Goal: Information Seeking & Learning: Learn about a topic

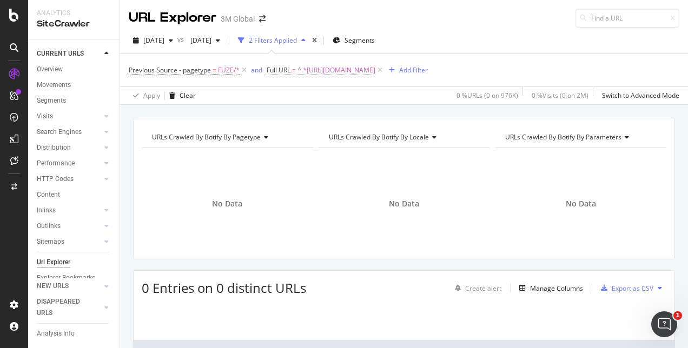
click at [375, 74] on span "^.*https://www.3m.com.sg/3M/en_SG/gives-sg/3m-volunteers/.*$" at bounding box center [336, 70] width 78 height 15
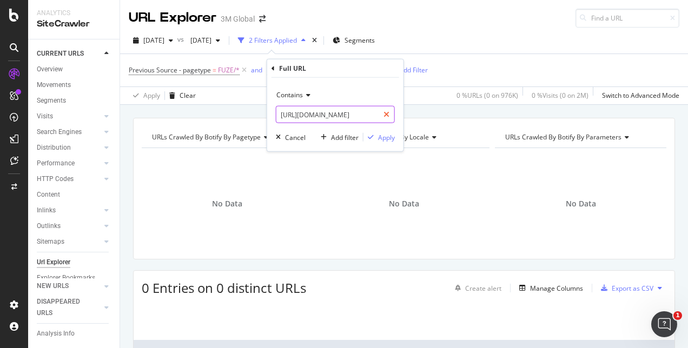
click at [388, 116] on icon at bounding box center [386, 115] width 6 height 8
click at [358, 116] on input "text" at bounding box center [335, 114] width 118 height 17
paste input "https://www.3mphilippines.com.ph/3M/en_PH/gives-ph/"
type input "https://www.3mphilippines.com.ph/3M/en_PH/gives-ph/"
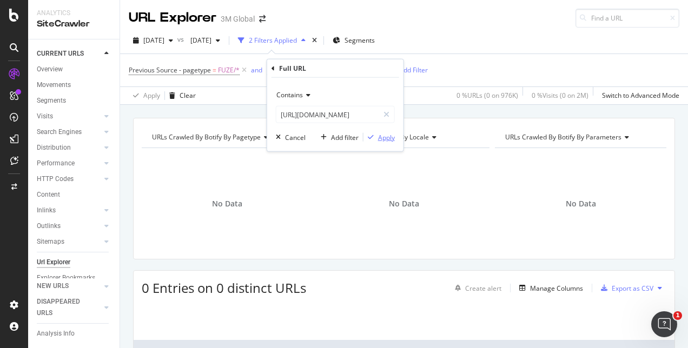
click at [386, 137] on div "Apply" at bounding box center [386, 137] width 17 height 9
click at [375, 69] on span "^.*https://www.3mphilippines.com.ph/3M/en_PH/gives-ph/.*$" at bounding box center [336, 70] width 78 height 15
click at [387, 113] on icon at bounding box center [386, 115] width 6 height 8
click at [348, 116] on input "text" at bounding box center [335, 114] width 118 height 17
paste input "https://www.3m.com.au/3M/en_AU/gives-au/"
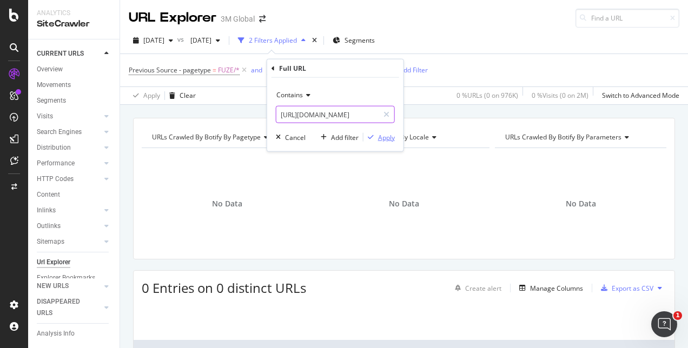
scroll to position [0, 43]
type input "https://www.3m.com.au/3M/en_AU/gives-au/"
click at [392, 135] on div "Apply" at bounding box center [386, 137] width 17 height 9
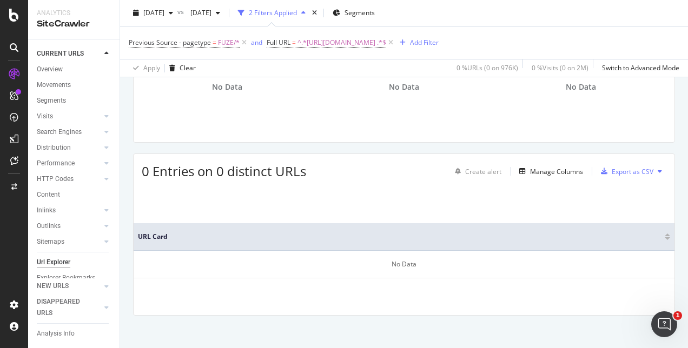
scroll to position [121, 0]
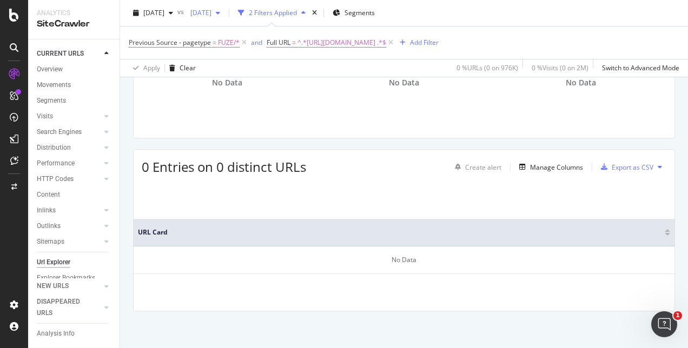
click at [224, 14] on div "button" at bounding box center [217, 13] width 13 height 6
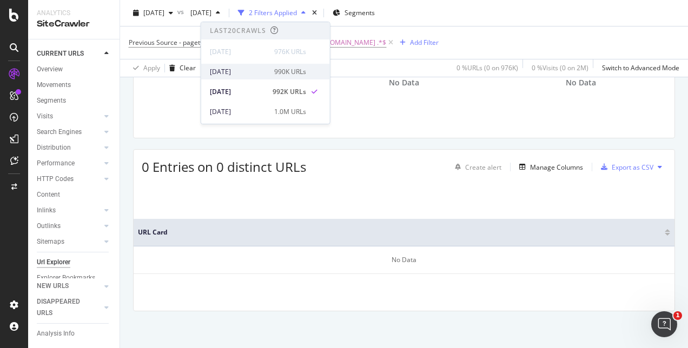
click at [270, 74] on div "2025 Sep. 14th 990K URLs" at bounding box center [258, 72] width 96 height 10
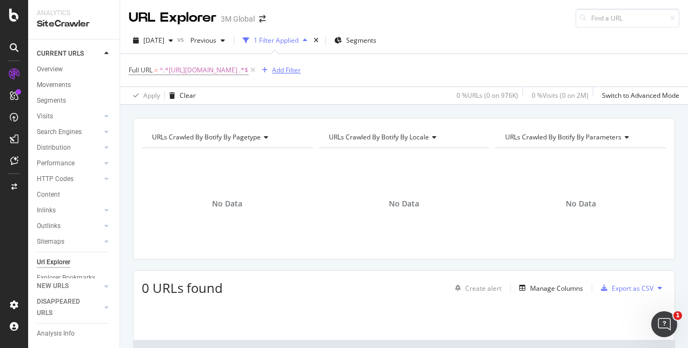
click at [301, 67] on div "Add Filter" at bounding box center [286, 69] width 29 height 9
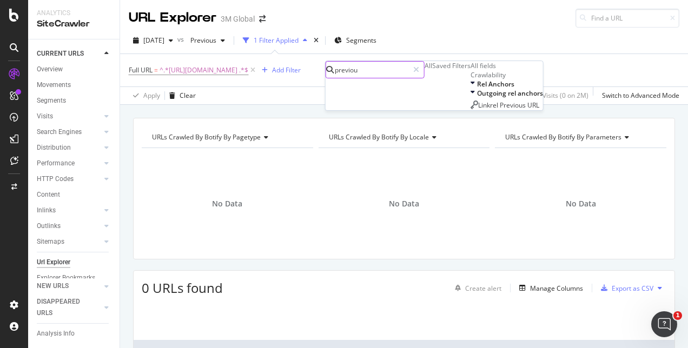
type input "previous"
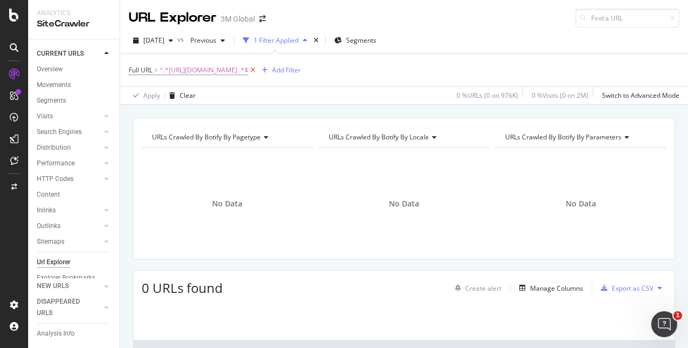
click at [257, 72] on icon at bounding box center [252, 70] width 9 height 11
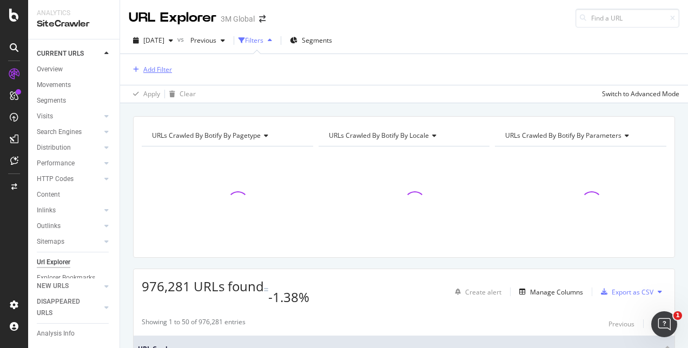
click at [153, 65] on div "Add Filter" at bounding box center [157, 69] width 29 height 9
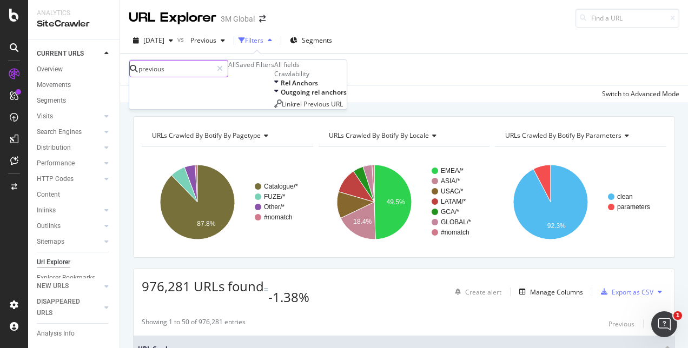
click at [212, 68] on input "previous" at bounding box center [174, 69] width 75 height 16
click at [236, 69] on div "Saved Filters" at bounding box center [255, 64] width 38 height 9
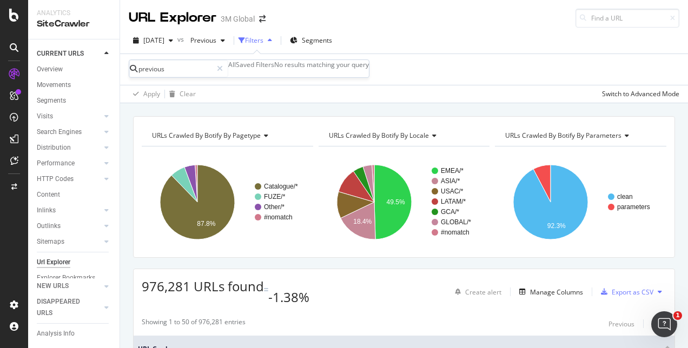
click at [228, 69] on div "All" at bounding box center [232, 64] width 8 height 9
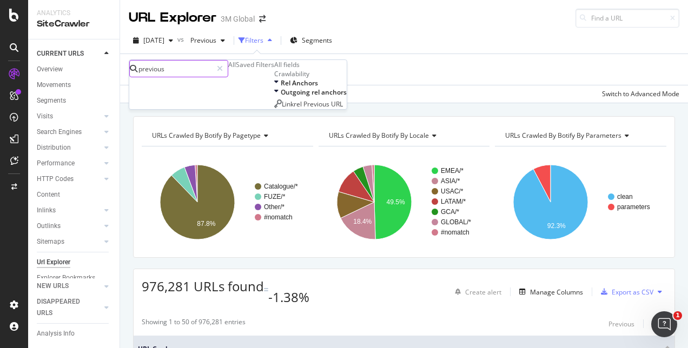
click at [197, 71] on input "previous" at bounding box center [174, 69] width 75 height 16
type input "previous source"
click at [223, 69] on icon at bounding box center [220, 69] width 6 height 8
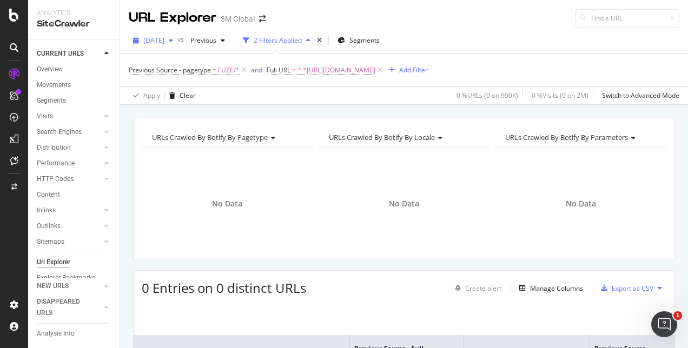
click at [173, 42] on icon "button" at bounding box center [171, 40] width 4 height 6
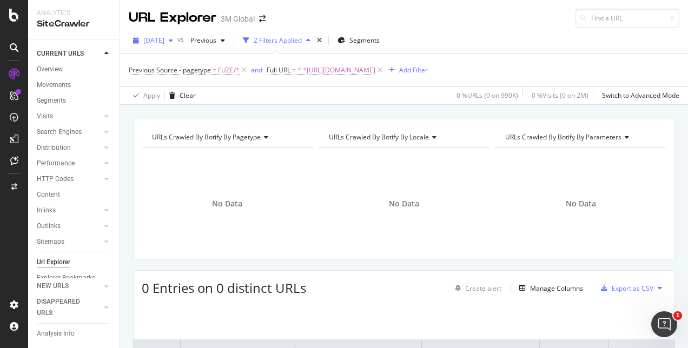
click at [177, 41] on div "button" at bounding box center [170, 40] width 13 height 6
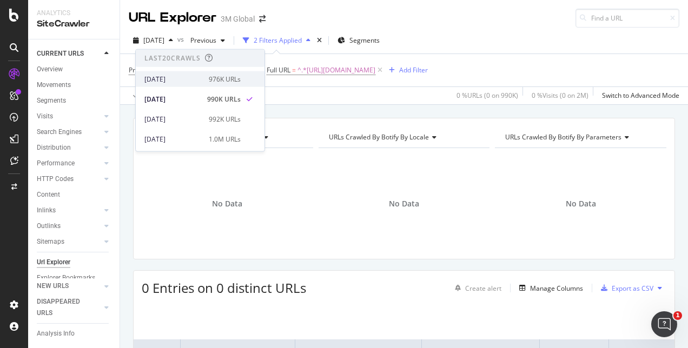
click at [178, 81] on div "2025 Sep. 21st" at bounding box center [173, 79] width 58 height 10
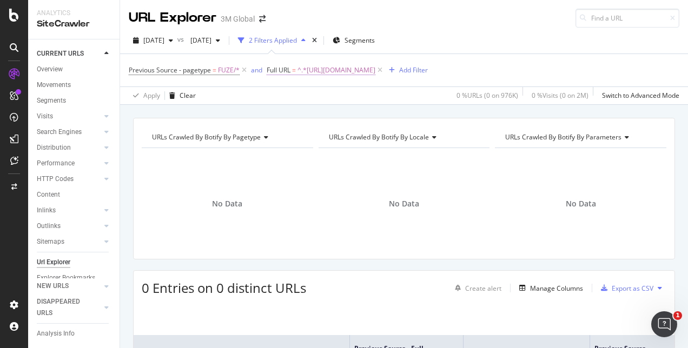
click at [375, 72] on span "^.*[URL][DOMAIN_NAME]" at bounding box center [336, 70] width 78 height 15
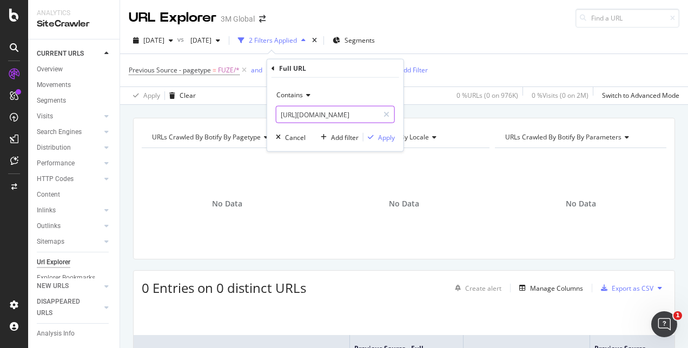
drag, startPoint x: 389, startPoint y: 116, endPoint x: 382, endPoint y: 111, distance: 9.0
click at [389, 116] on icon at bounding box center [386, 115] width 6 height 8
click at [343, 115] on input "text" at bounding box center [335, 114] width 118 height 17
paste input "https://www.3m.com.au/3M/en_AU/gives-au/"
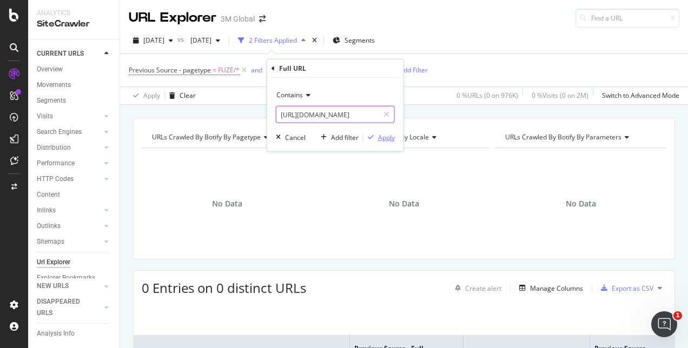
type input "https://www.3m.com.au/3M/en_AU/gives-au/"
click at [393, 141] on div "Apply" at bounding box center [386, 137] width 17 height 9
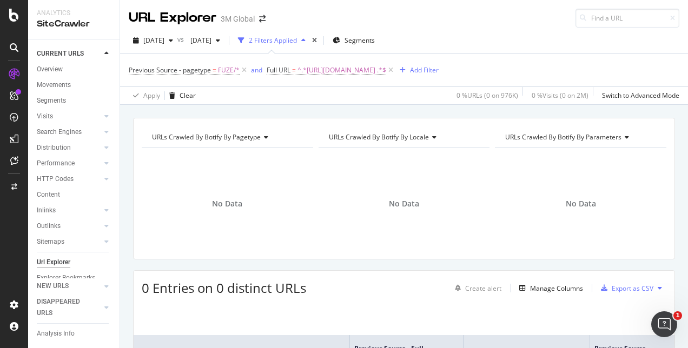
drag, startPoint x: 324, startPoint y: 39, endPoint x: 296, endPoint y: 59, distance: 35.0
click at [295, 59] on div "Previous Source - pagetype = FUZE/* and Full URL = ^.*https://www.3m.com.au/3M/…" at bounding box center [404, 70] width 551 height 32
click at [377, 69] on span "^.*https://www.3m.com.au/3M/en_AU/gives-au/ .*$" at bounding box center [341, 70] width 89 height 15
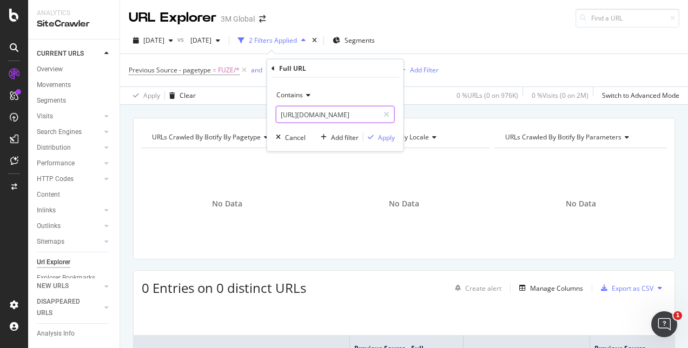
click at [389, 113] on icon at bounding box center [386, 115] width 6 height 8
click at [366, 117] on input "text" at bounding box center [335, 114] width 118 height 17
paste input "https://www.3mnz.co.nz/3M/en_NZ/gives-nz/"
type input "https://www.3mnz.co.nz/3M/en_NZ/gives-nz/"
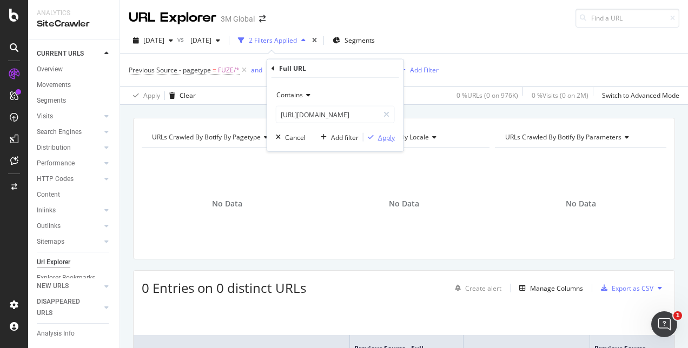
scroll to position [0, 0]
click at [382, 130] on div "Contains https://www.3mnz.co.nz/3M/en_NZ/gives-nz/ Cancel Add filter Apply" at bounding box center [335, 115] width 136 height 74
click at [387, 137] on div "Apply" at bounding box center [386, 137] width 17 height 9
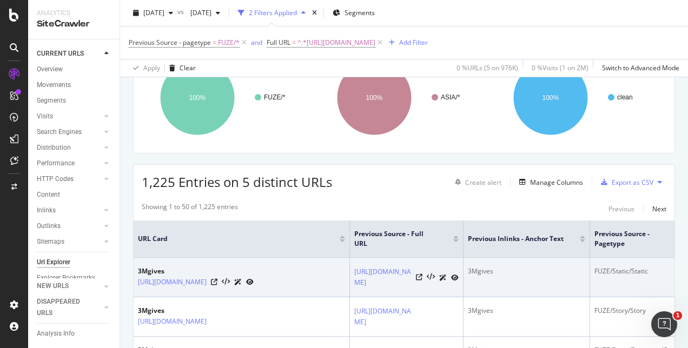
scroll to position [108, 0]
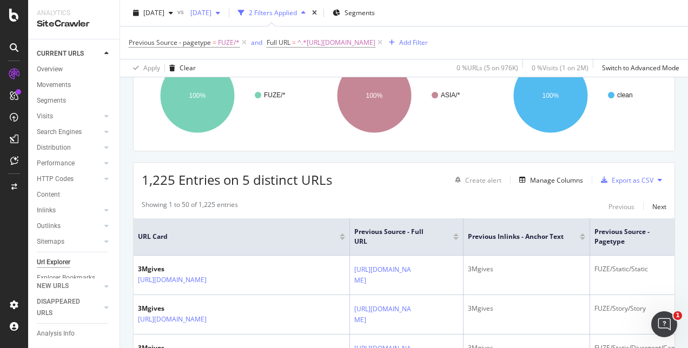
click at [224, 13] on div "button" at bounding box center [217, 13] width 13 height 6
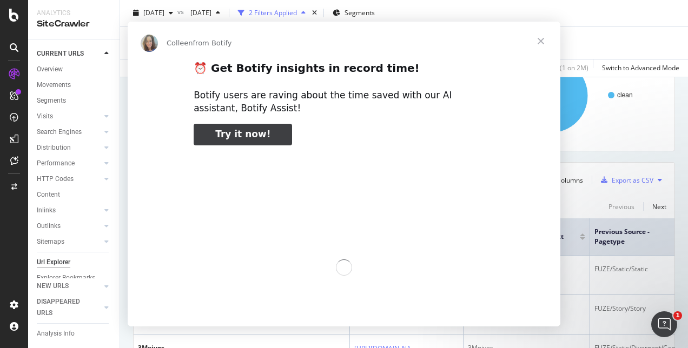
scroll to position [0, 0]
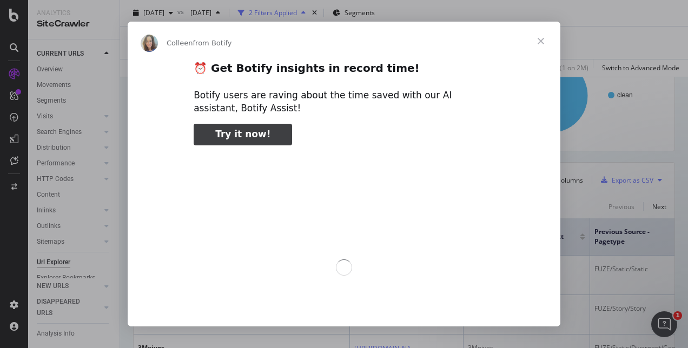
click at [545, 44] on span "Close" at bounding box center [540, 41] width 39 height 39
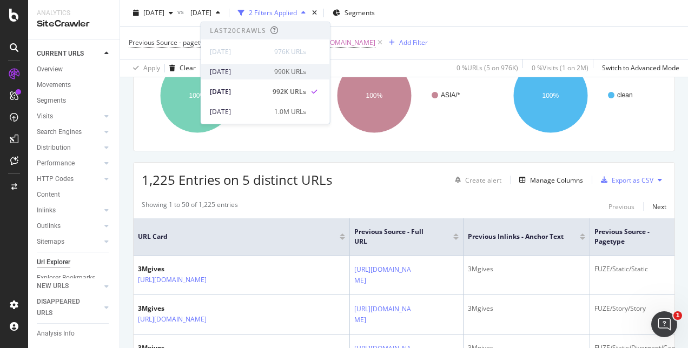
click at [254, 75] on div "[DATE]" at bounding box center [239, 72] width 58 height 10
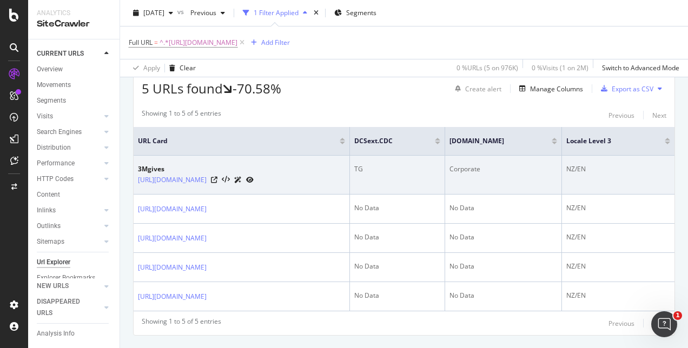
scroll to position [216, 0]
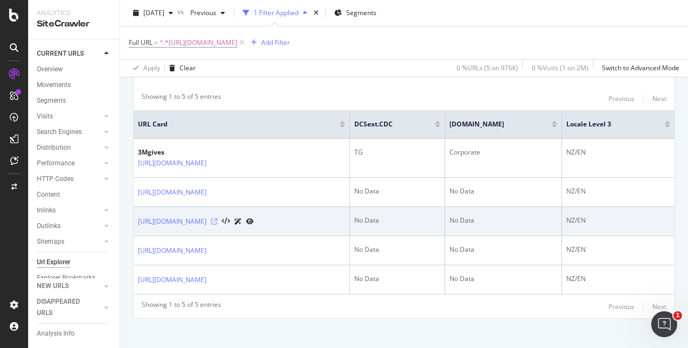
click at [217, 225] on icon at bounding box center [214, 221] width 6 height 6
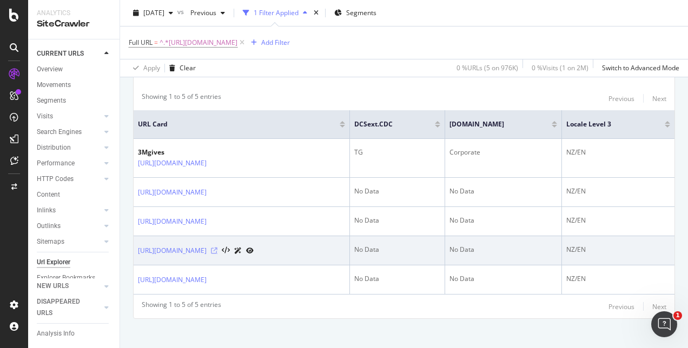
click at [217, 254] on icon at bounding box center [214, 251] width 6 height 6
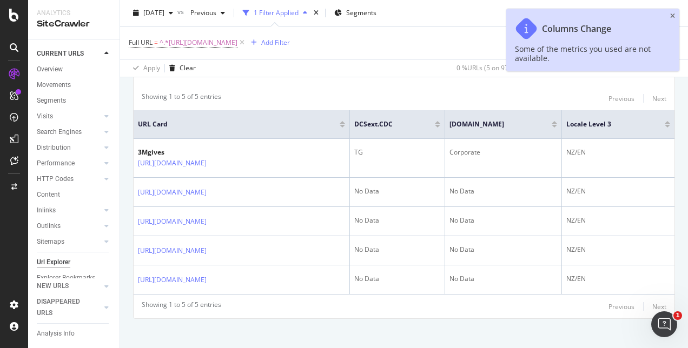
scroll to position [0, 0]
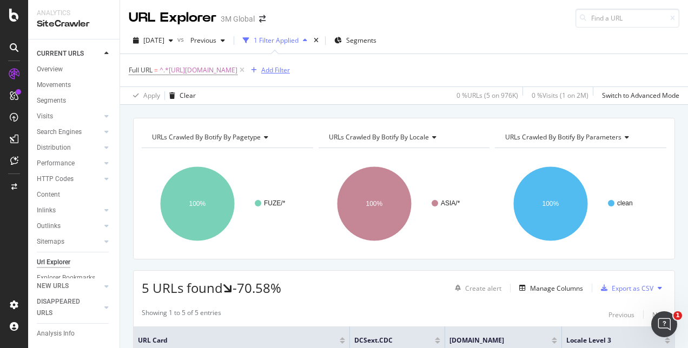
click at [290, 69] on div "Add Filter" at bounding box center [275, 69] width 29 height 9
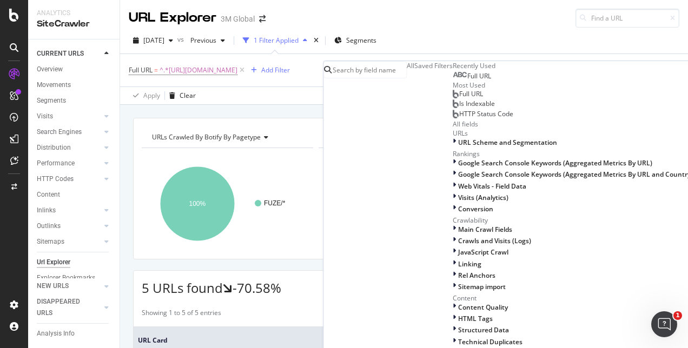
scroll to position [162, 0]
click at [380, 75] on input "text" at bounding box center [369, 70] width 75 height 16
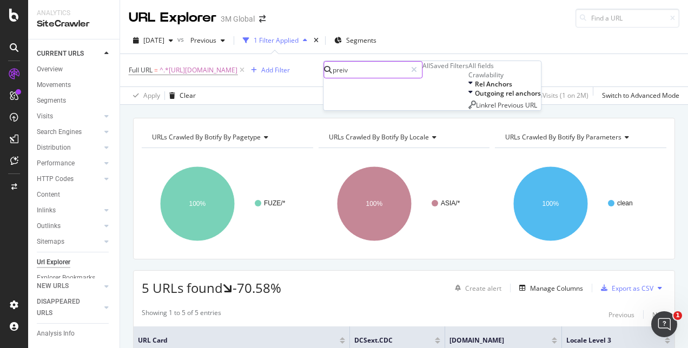
scroll to position [0, 0]
type input "previo"
click at [468, 70] on div "All fields" at bounding box center [504, 65] width 72 height 9
click at [468, 89] on icon at bounding box center [470, 84] width 4 height 9
click at [468, 89] on icon at bounding box center [469, 84] width 3 height 9
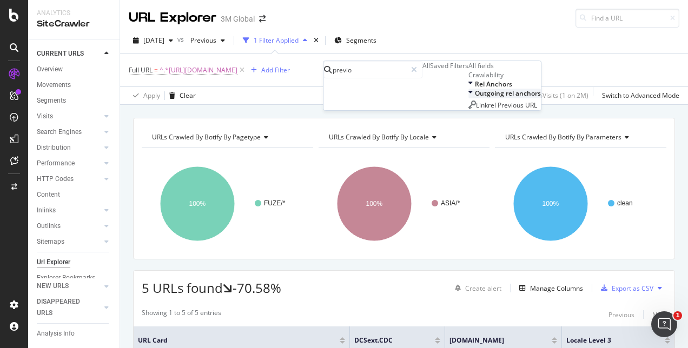
click at [468, 98] on div at bounding box center [471, 93] width 6 height 9
click at [468, 98] on icon at bounding box center [469, 93] width 3 height 9
click at [369, 72] on input "previo" at bounding box center [369, 70] width 75 height 16
click at [209, 95] on div "Apply Clear 0 % URLs ( 5 on 976K ) 0 % Visits ( 1 on 2M ) Switch to Advanced Mo…" at bounding box center [404, 96] width 568 height 18
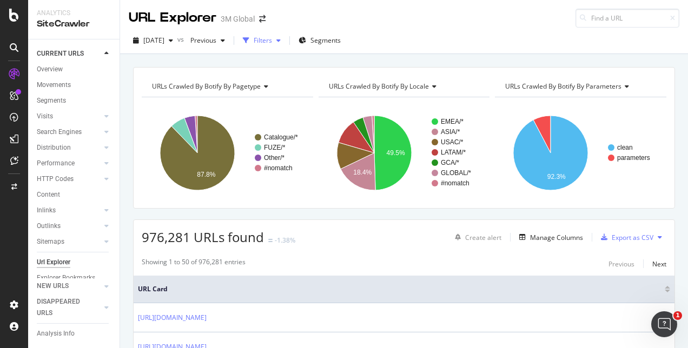
click at [285, 43] on div "button" at bounding box center [278, 40] width 13 height 6
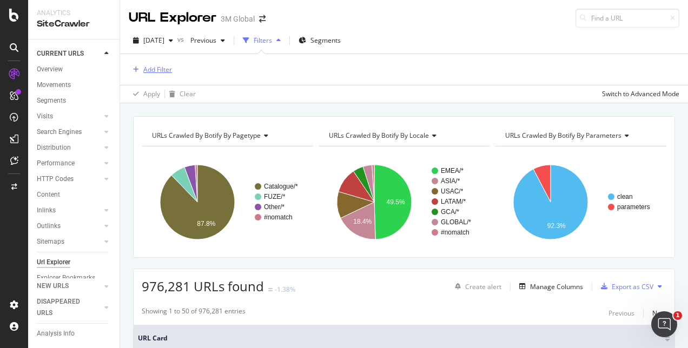
click at [154, 65] on div "Add Filter" at bounding box center [157, 69] width 29 height 9
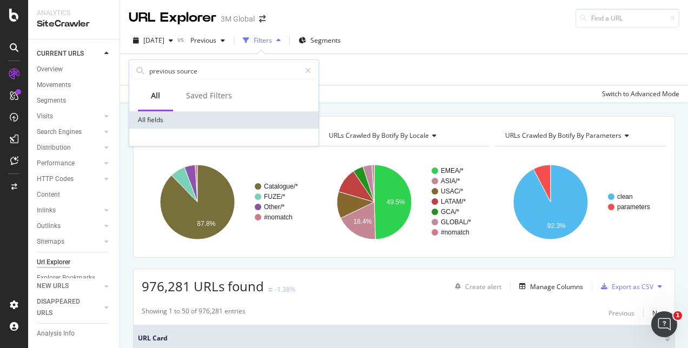
type input "previous source"
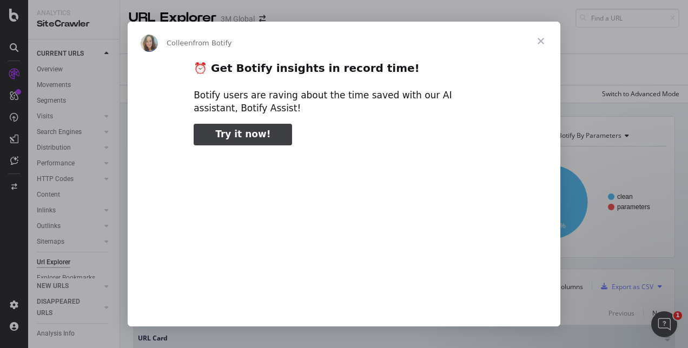
click at [544, 43] on span "Close" at bounding box center [540, 41] width 39 height 39
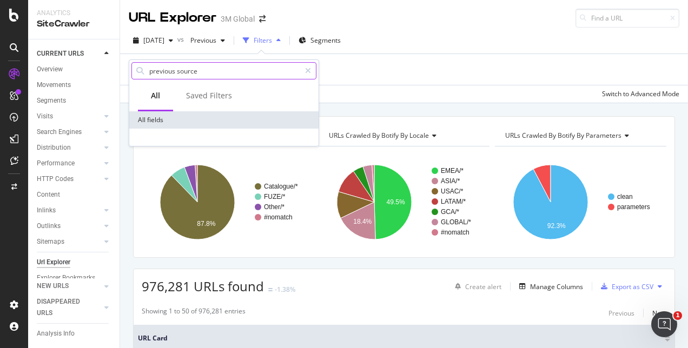
click at [309, 71] on icon at bounding box center [308, 71] width 6 height 8
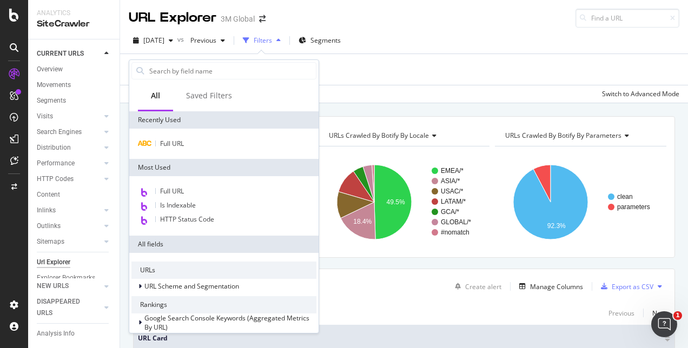
click at [413, 78] on div "Add Filter" at bounding box center [404, 69] width 551 height 31
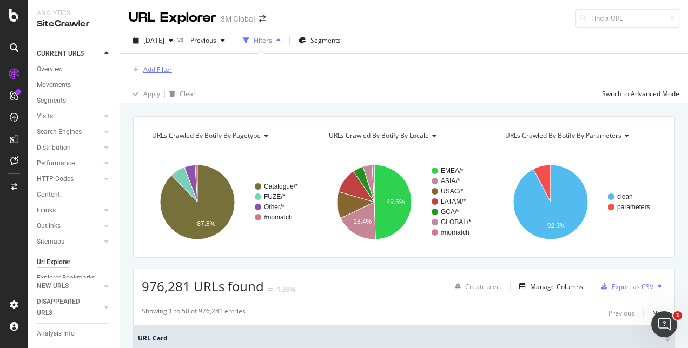
click at [161, 69] on div "Add Filter" at bounding box center [157, 69] width 29 height 9
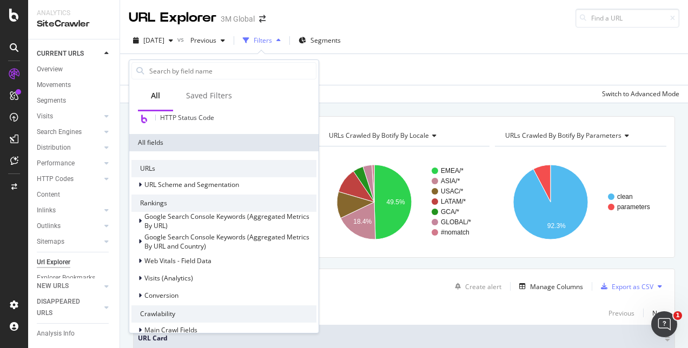
scroll to position [15, 0]
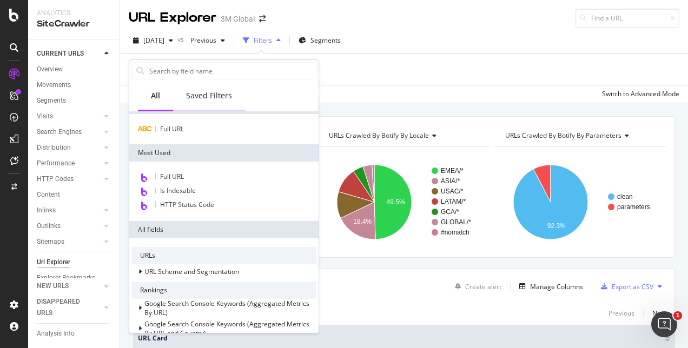
click at [214, 98] on div "Saved Filters" at bounding box center [209, 95] width 46 height 11
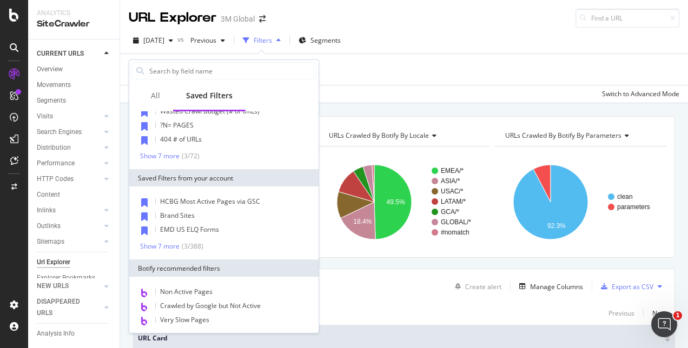
scroll to position [49, 0]
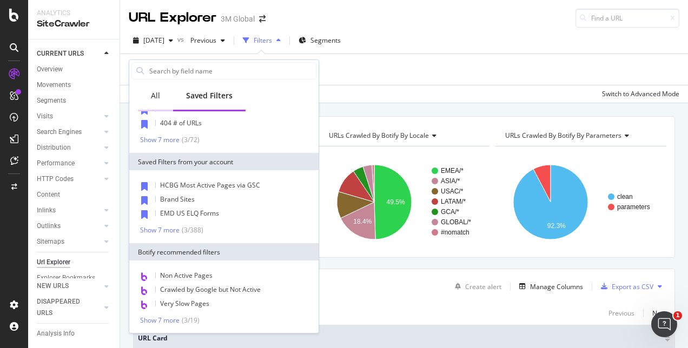
click at [156, 97] on div "All" at bounding box center [155, 95] width 9 height 11
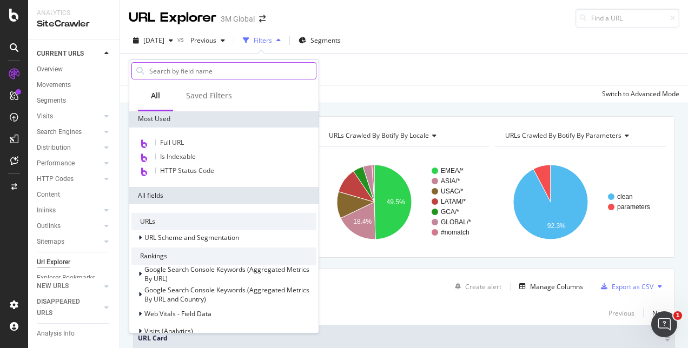
scroll to position [96, 0]
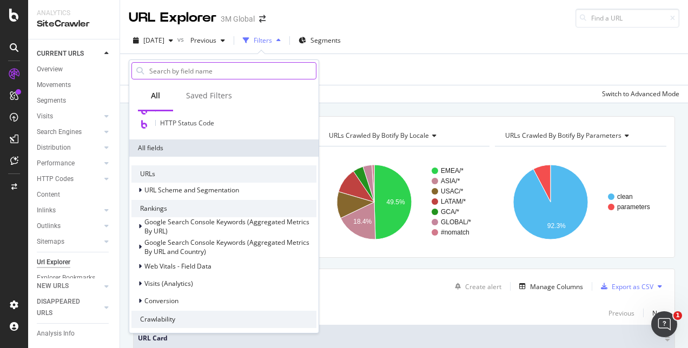
click at [173, 66] on input "text" at bounding box center [232, 71] width 168 height 16
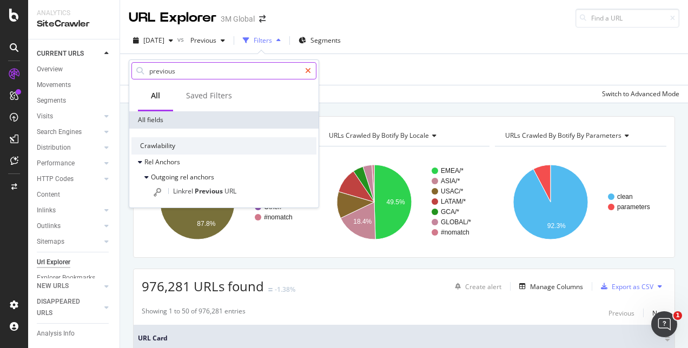
type input "previous"
click at [306, 72] on icon at bounding box center [308, 71] width 6 height 8
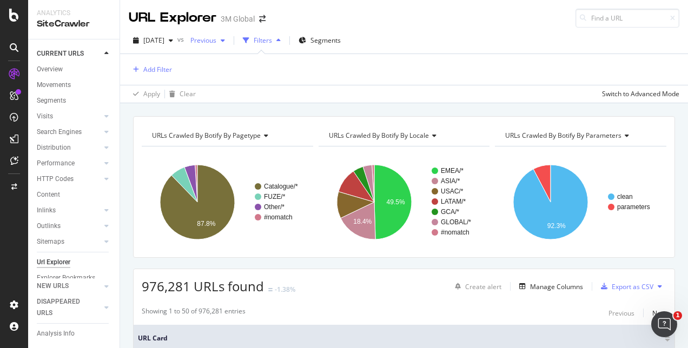
click at [229, 39] on div "button" at bounding box center [222, 40] width 13 height 6
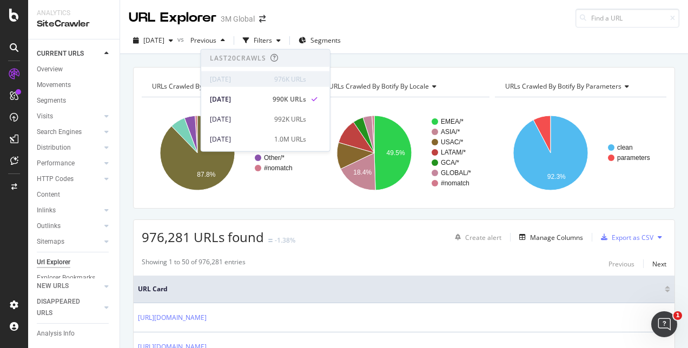
click at [268, 78] on div "2025 Sep. 21st 976K URLs" at bounding box center [258, 79] width 96 height 10
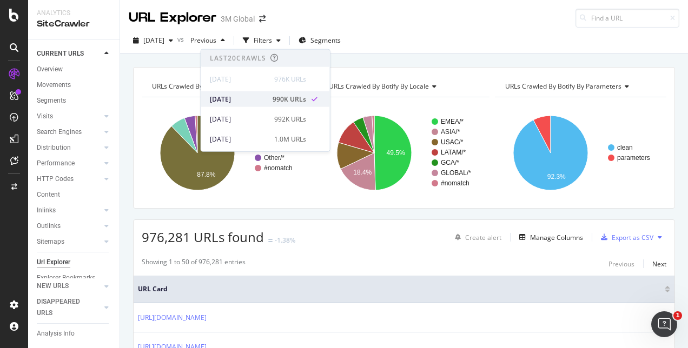
click at [261, 94] on div "[DATE]" at bounding box center [238, 99] width 56 height 10
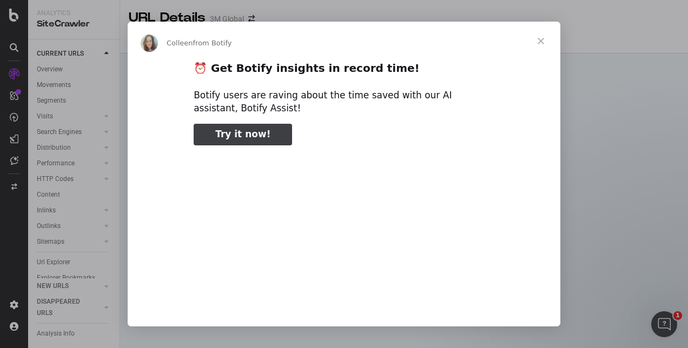
click at [543, 38] on span "Close" at bounding box center [540, 41] width 39 height 39
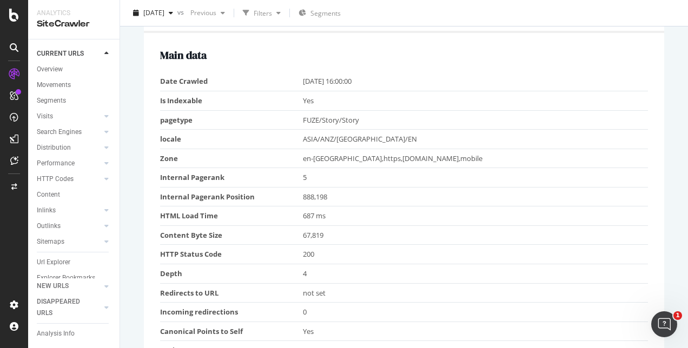
scroll to position [379, 0]
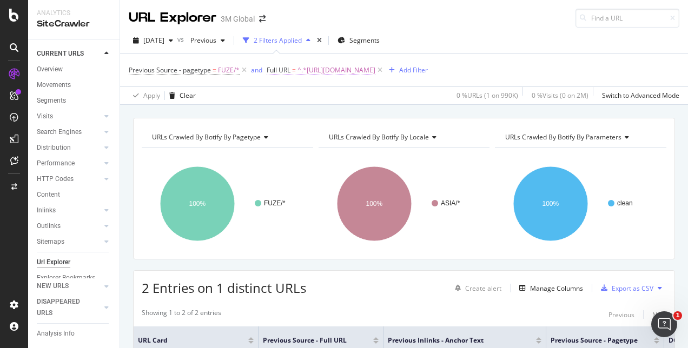
click at [375, 69] on span "^.*[URL][DOMAIN_NAME]" at bounding box center [336, 70] width 78 height 15
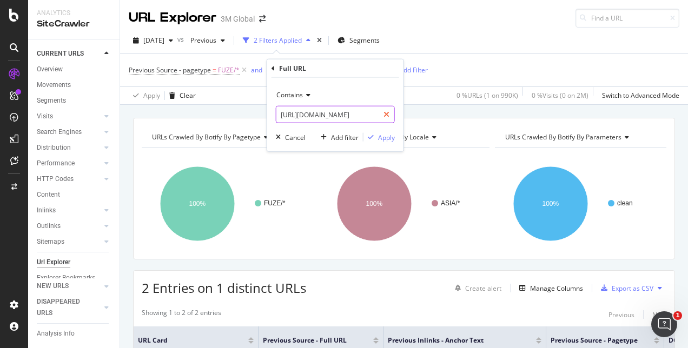
click at [387, 114] on icon at bounding box center [386, 115] width 6 height 8
click at [359, 111] on input "text" at bounding box center [335, 114] width 118 height 17
paste input "[URL][DOMAIN_NAME]"
type input "[URL][DOMAIN_NAME]"
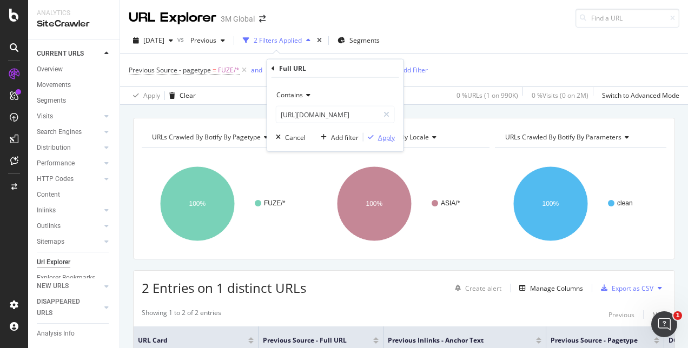
click at [387, 138] on div "Apply" at bounding box center [386, 137] width 17 height 9
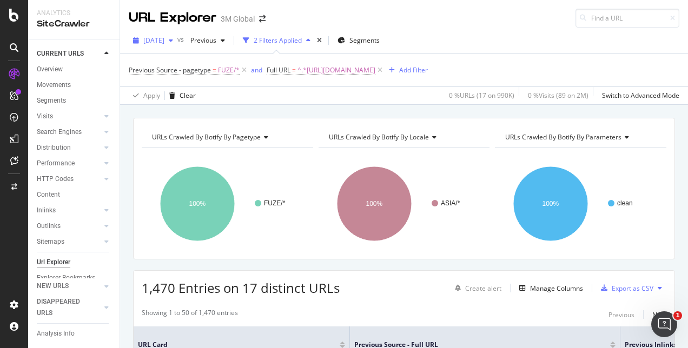
click at [177, 44] on div "[DATE]" at bounding box center [153, 40] width 49 height 16
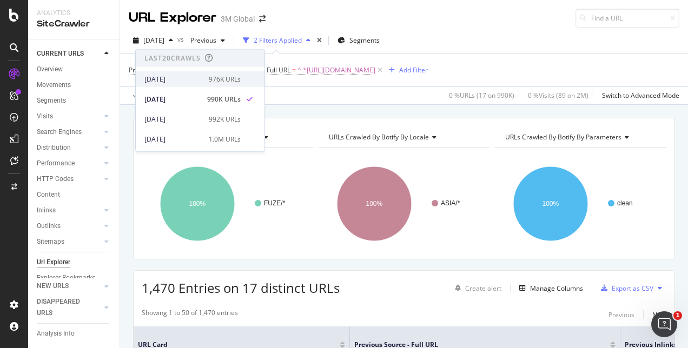
click at [188, 80] on div "[DATE]" at bounding box center [173, 79] width 58 height 10
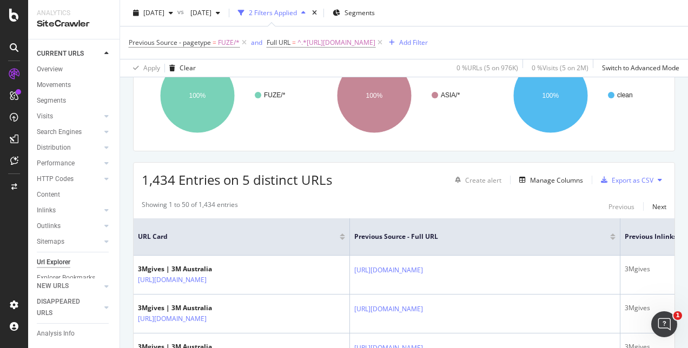
scroll to position [216, 0]
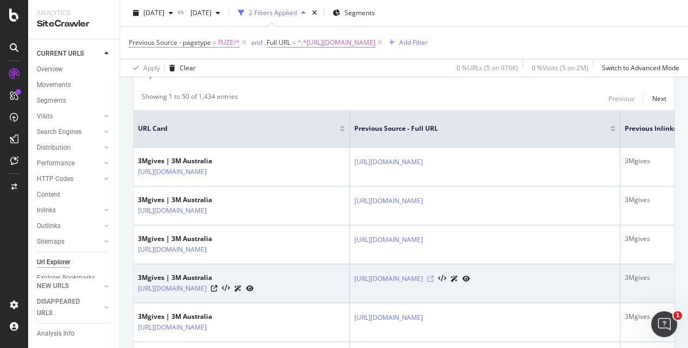
click at [434, 282] on icon at bounding box center [430, 279] width 6 height 6
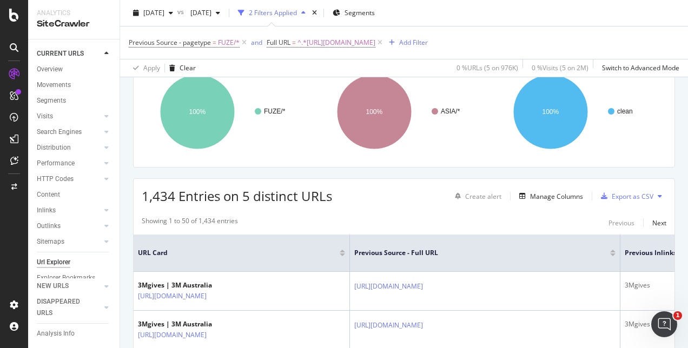
scroll to position [54, 0]
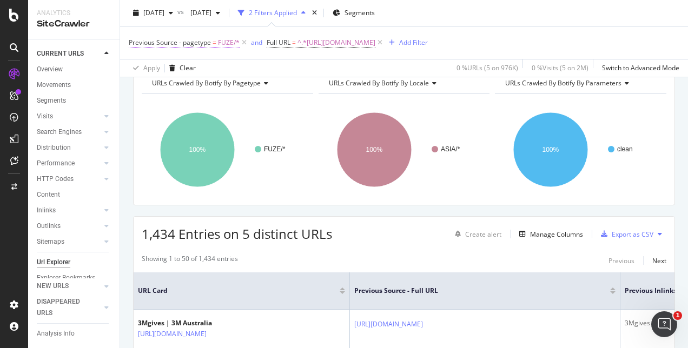
click at [157, 43] on span "Previous Source - pagetype" at bounding box center [170, 42] width 82 height 9
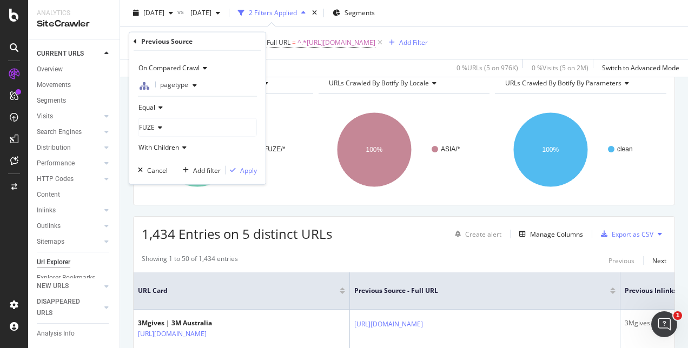
click at [135, 40] on icon at bounding box center [135, 41] width 3 height 6
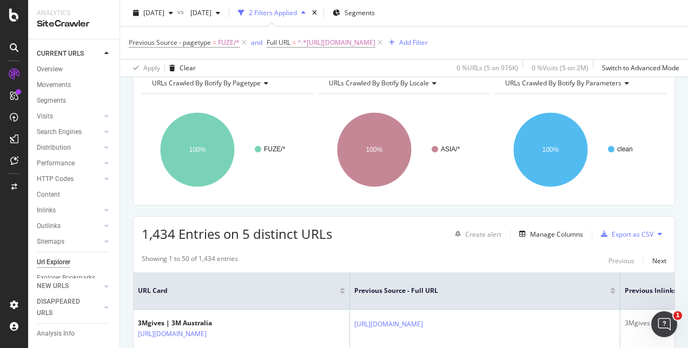
click at [446, 108] on rect "A chart." at bounding box center [403, 150] width 169 height 94
click at [375, 43] on span "^.*[URL][DOMAIN_NAME]" at bounding box center [336, 42] width 78 height 15
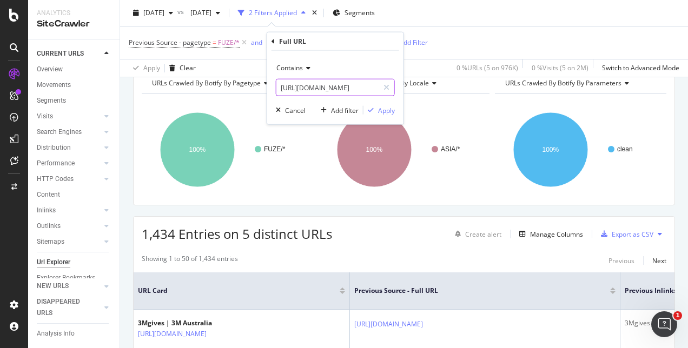
click at [387, 85] on icon at bounding box center [386, 88] width 6 height 8
click at [371, 87] on input "text" at bounding box center [335, 87] width 118 height 17
paste input "[URL][DOMAIN_NAME]"
type input "[URL][DOMAIN_NAME]"
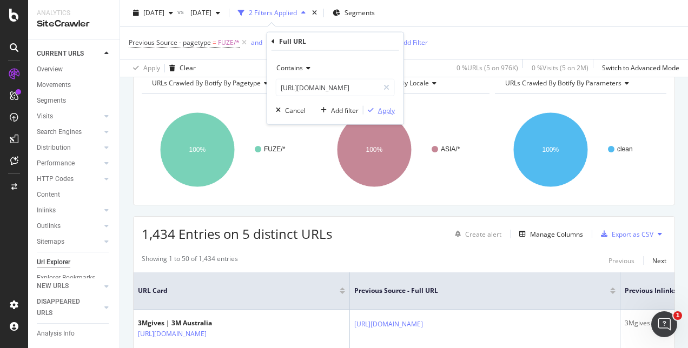
click at [391, 109] on div "Apply" at bounding box center [386, 109] width 17 height 9
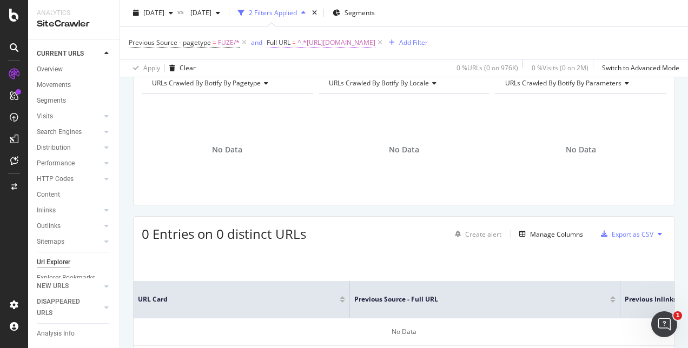
click at [366, 38] on span "^.*[URL][DOMAIN_NAME]" at bounding box center [336, 42] width 78 height 15
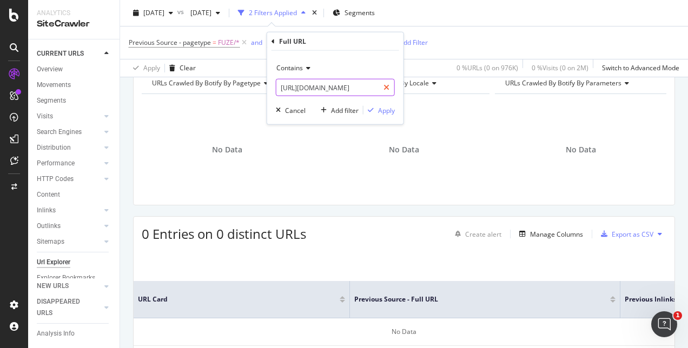
click at [387, 89] on icon at bounding box center [386, 88] width 6 height 8
click at [364, 91] on input "text" at bounding box center [335, 87] width 118 height 17
paste input "[URL][DOMAIN_NAME]"
type input "[URL][DOMAIN_NAME]"
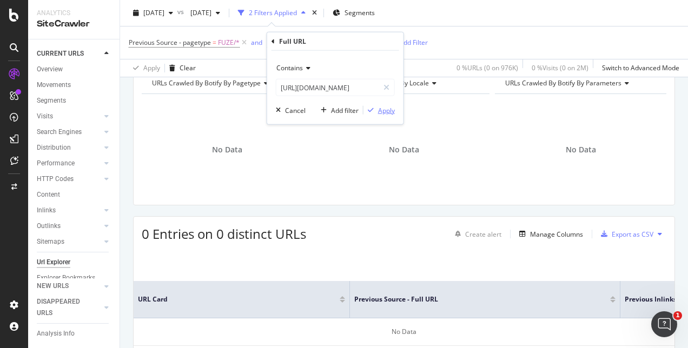
scroll to position [0, 0]
click at [387, 113] on div "Apply" at bounding box center [386, 109] width 17 height 9
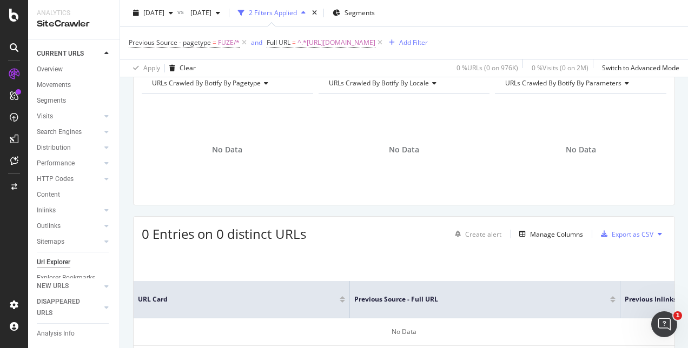
scroll to position [121, 0]
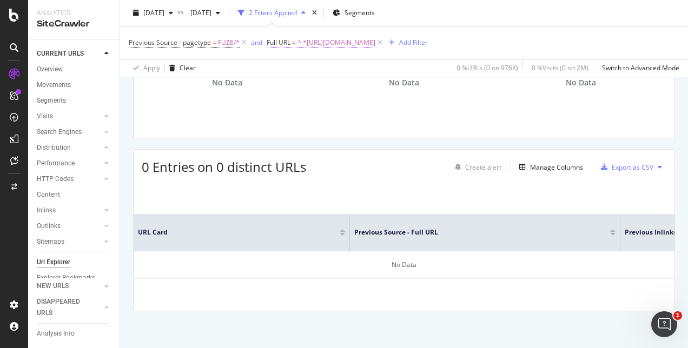
click at [375, 45] on span "^.*[URL][DOMAIN_NAME]" at bounding box center [336, 42] width 78 height 15
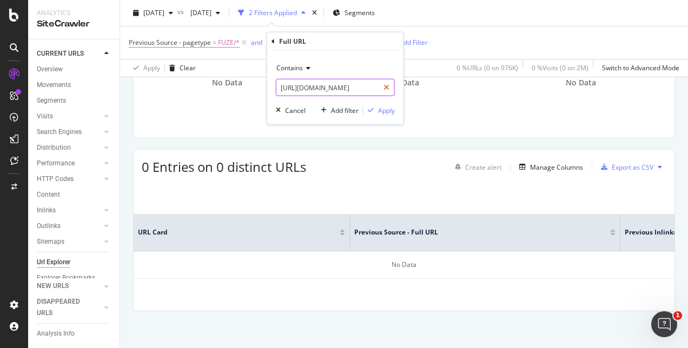
click at [389, 88] on icon at bounding box center [386, 88] width 6 height 8
click at [371, 91] on input "text" at bounding box center [335, 87] width 118 height 17
paste input "[URL][DOMAIN_NAME]"
type input "[URL][DOMAIN_NAME]"
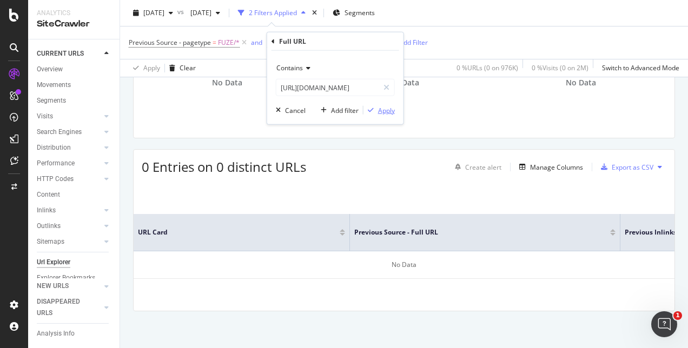
click at [393, 108] on div "Apply" at bounding box center [386, 109] width 17 height 9
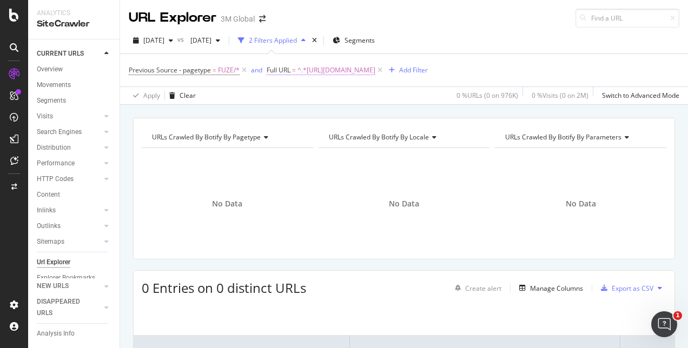
click at [375, 70] on span "^.*[URL][DOMAIN_NAME]" at bounding box center [336, 70] width 78 height 15
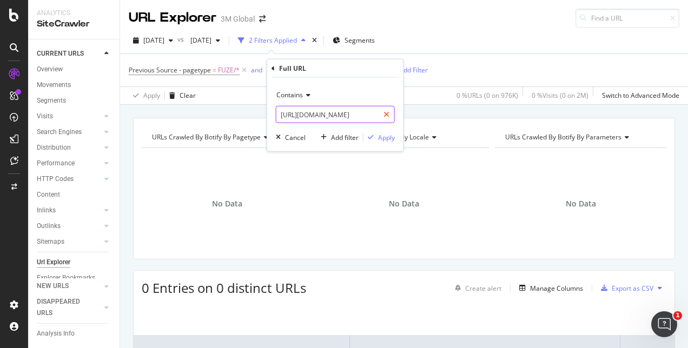
click at [385, 113] on icon at bounding box center [386, 115] width 6 height 8
click at [370, 115] on input "text" at bounding box center [335, 114] width 118 height 17
paste input "[URL][DOMAIN_NAME]"
type input "[URL][DOMAIN_NAME]"
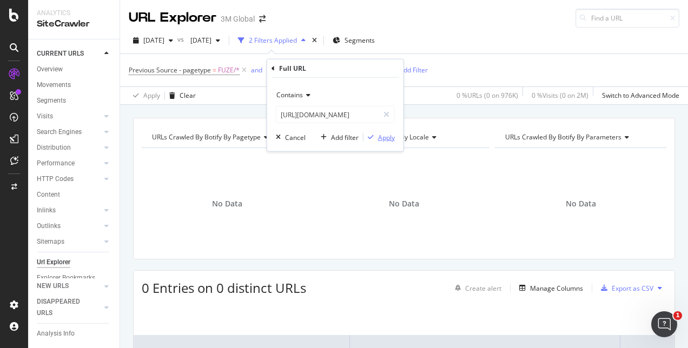
scroll to position [0, 0]
click at [393, 137] on div "Apply" at bounding box center [386, 137] width 17 height 9
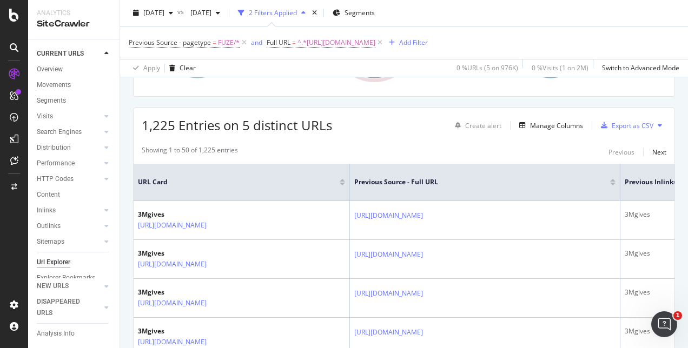
scroll to position [324, 0]
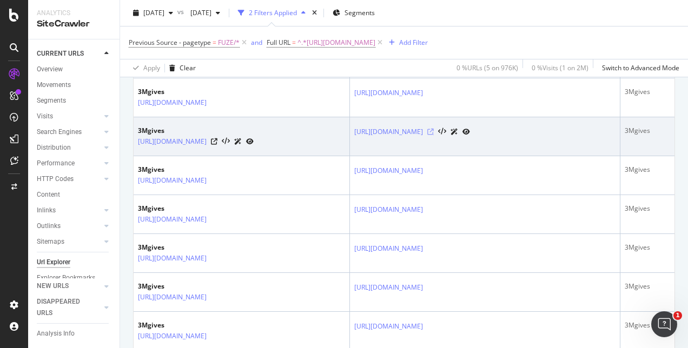
click at [434, 135] on icon at bounding box center [430, 132] width 6 height 6
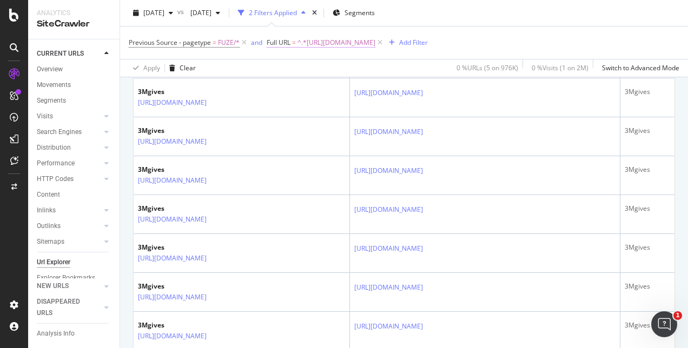
click at [375, 42] on span "^.*[URL][DOMAIN_NAME]" at bounding box center [336, 42] width 78 height 15
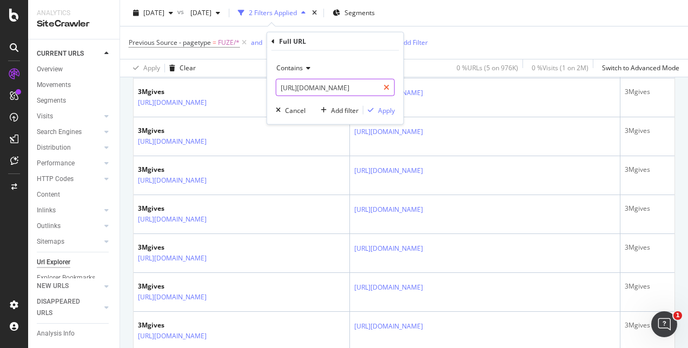
click at [387, 89] on icon at bounding box center [386, 88] width 6 height 8
click at [364, 89] on input "text" at bounding box center [335, 87] width 118 height 17
paste input "[URL][DOMAIN_NAME]"
type input "[URL][DOMAIN_NAME]"
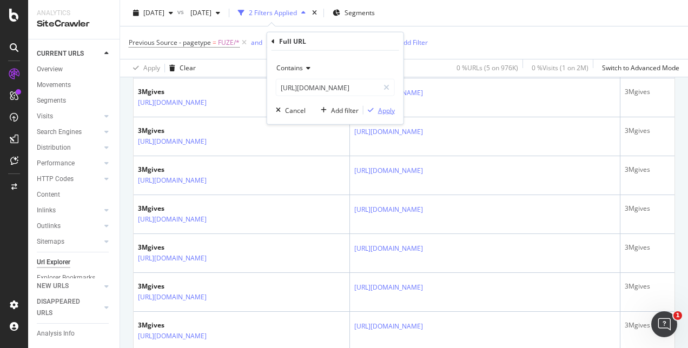
scroll to position [0, 0]
click at [387, 111] on div "Apply" at bounding box center [386, 109] width 17 height 9
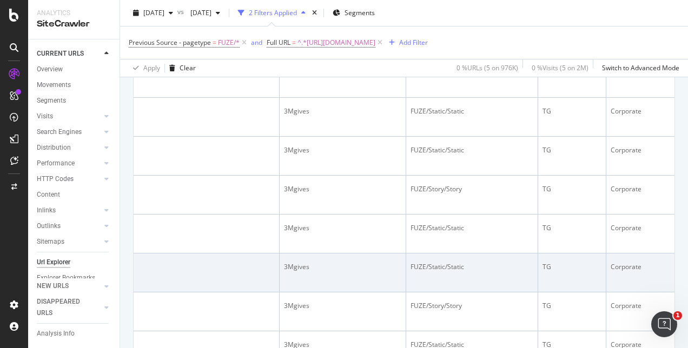
scroll to position [757, 0]
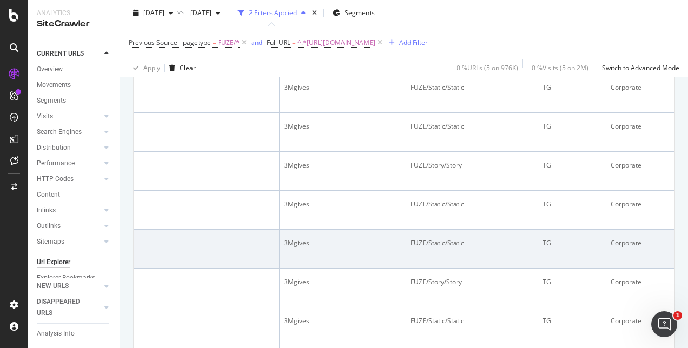
click at [93, 248] on icon at bounding box center [90, 244] width 6 height 6
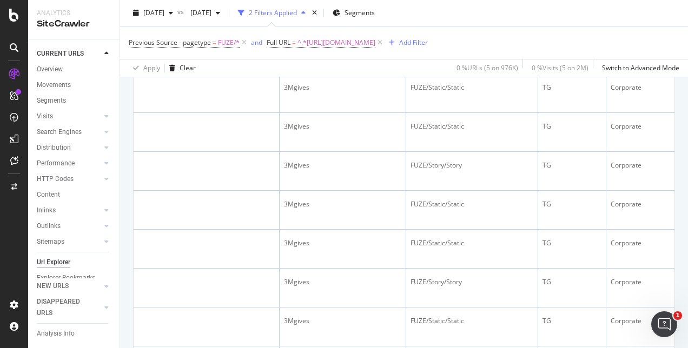
click at [302, 63] on div "Apply Clear 0 % URLs ( 5 on 976K ) 0 % Visits ( 5 on 2M ) Switch to Advanced Mo…" at bounding box center [404, 68] width 568 height 18
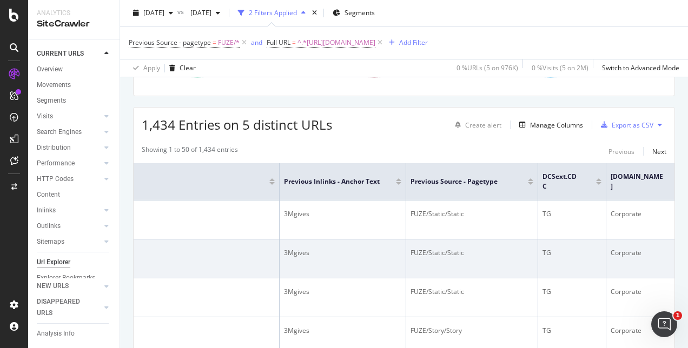
scroll to position [108, 0]
